Goal: Transaction & Acquisition: Purchase product/service

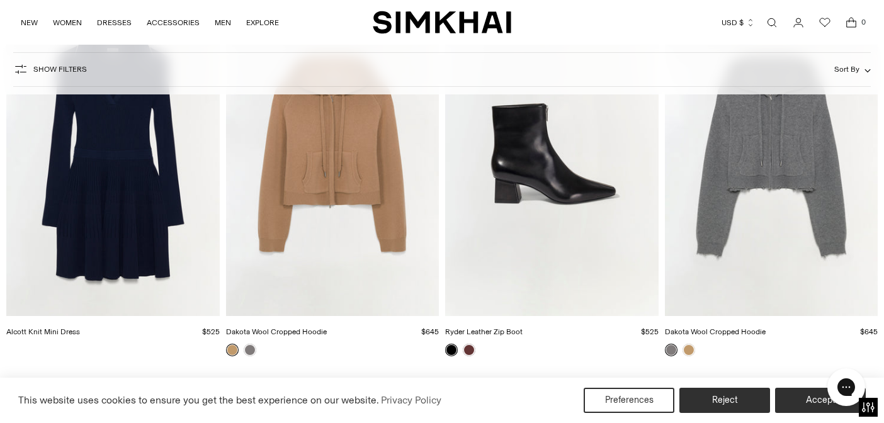
scroll to position [948, 0]
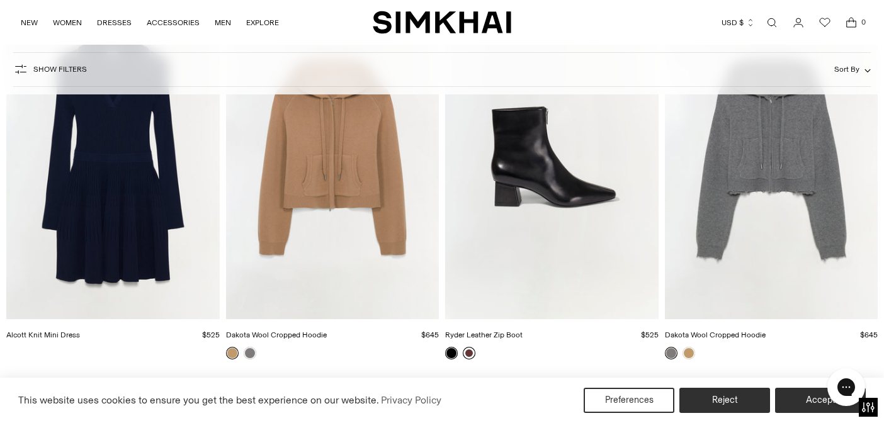
click at [471, 355] on link at bounding box center [469, 353] width 13 height 13
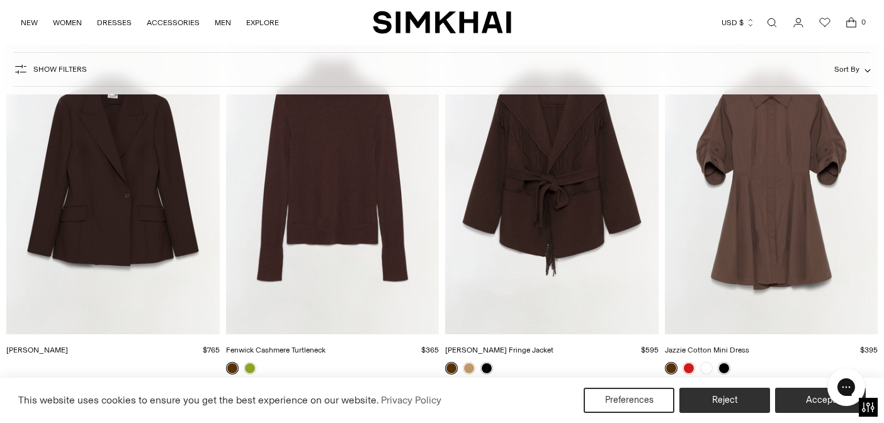
scroll to position [3633, 0]
click at [0, 0] on img "Rowen Fringe Jacket" at bounding box center [0, 0] width 0 height 0
